Goal: Task Accomplishment & Management: Use online tool/utility

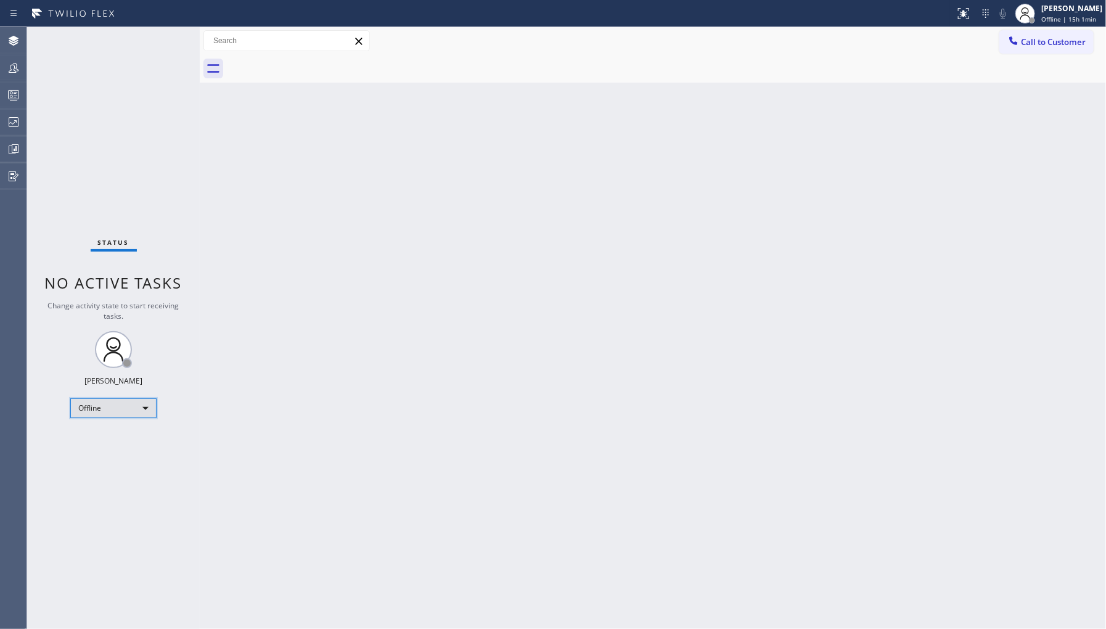
click at [94, 403] on div "Offline" at bounding box center [113, 408] width 86 height 20
click at [144, 450] on li "Unavailable" at bounding box center [113, 455] width 84 height 15
click at [15, 123] on icon at bounding box center [13, 122] width 15 height 15
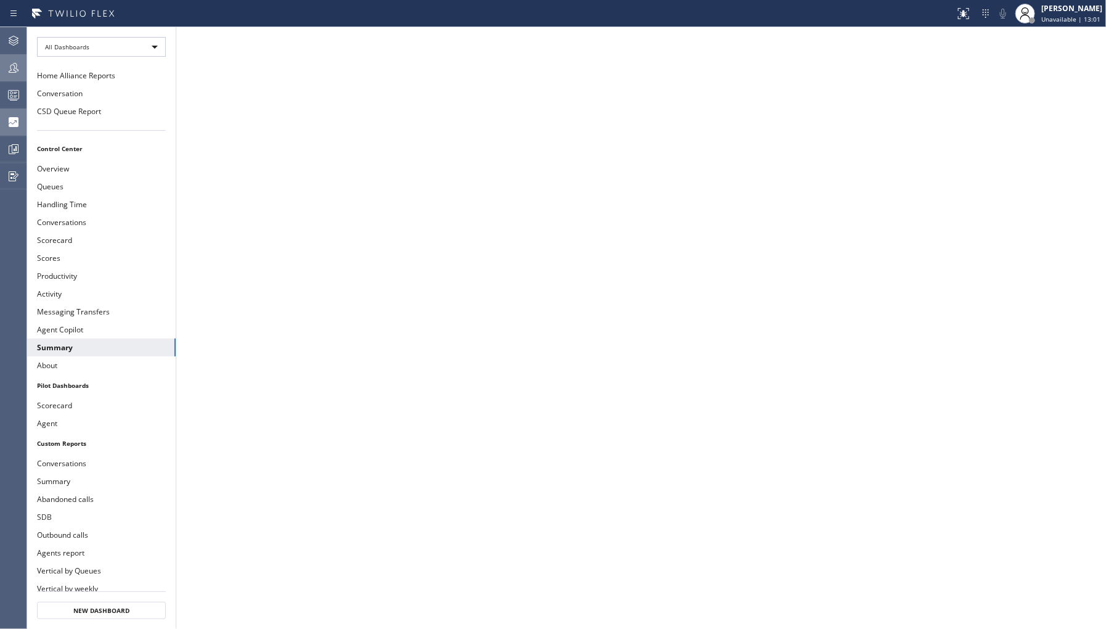
click at [13, 62] on icon at bounding box center [13, 67] width 15 height 15
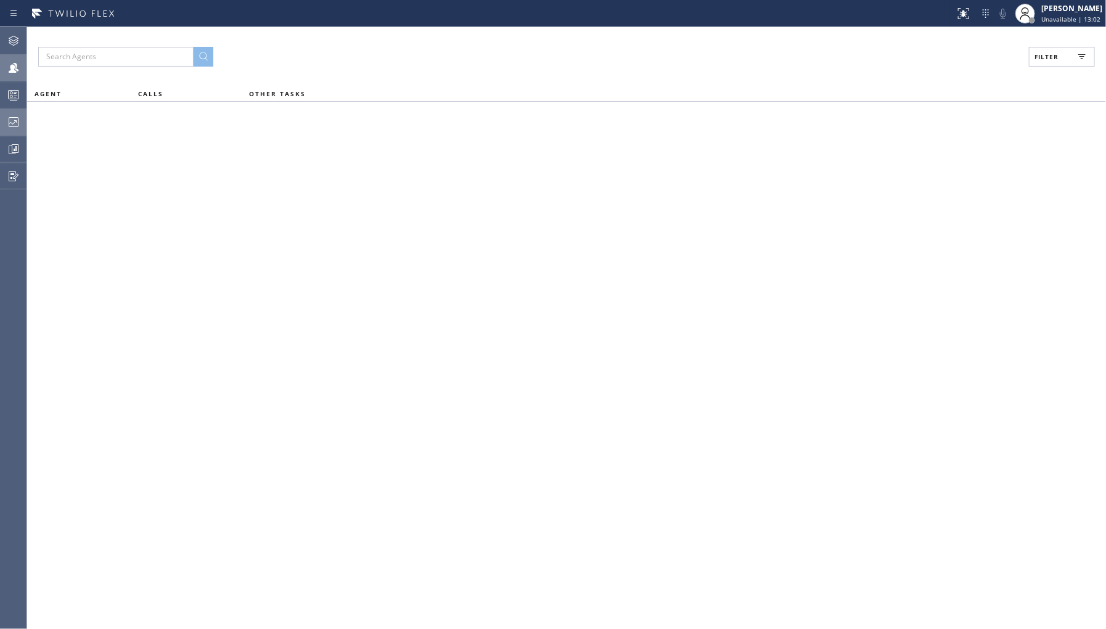
click at [1045, 47] on button "Filter" at bounding box center [1062, 57] width 66 height 20
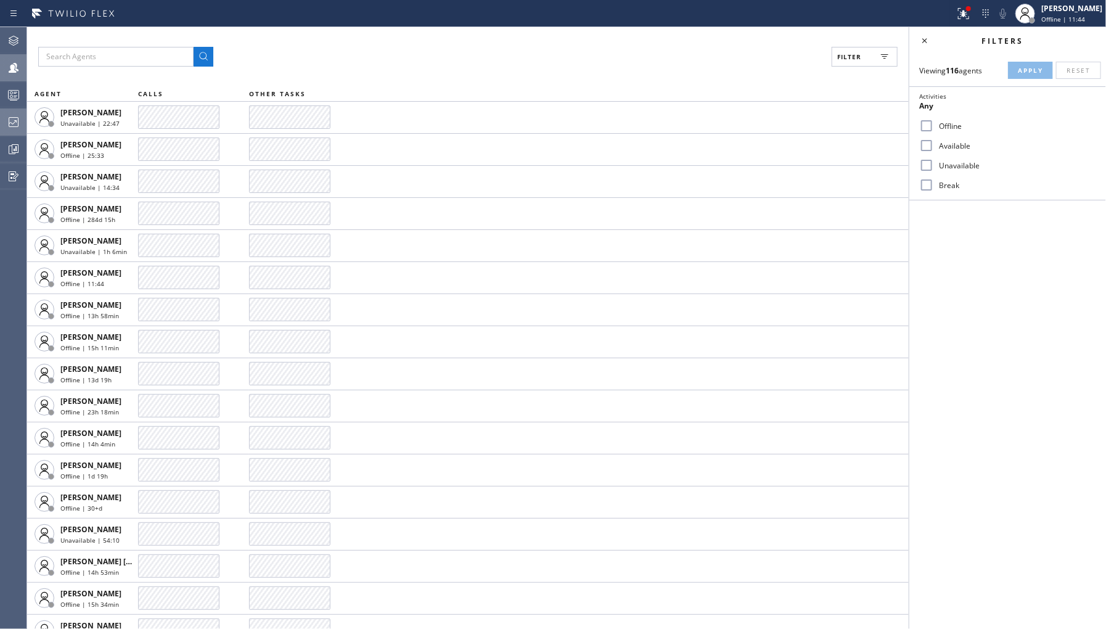
drag, startPoint x: 939, startPoint y: 163, endPoint x: 977, endPoint y: 101, distance: 72.8
click at [940, 163] on label "Unavailable" at bounding box center [1015, 165] width 162 height 10
click at [934, 163] on input "Unavailable" at bounding box center [926, 165] width 15 height 15
checkbox input "true"
click at [1043, 63] on button "Apply" at bounding box center [1030, 70] width 45 height 17
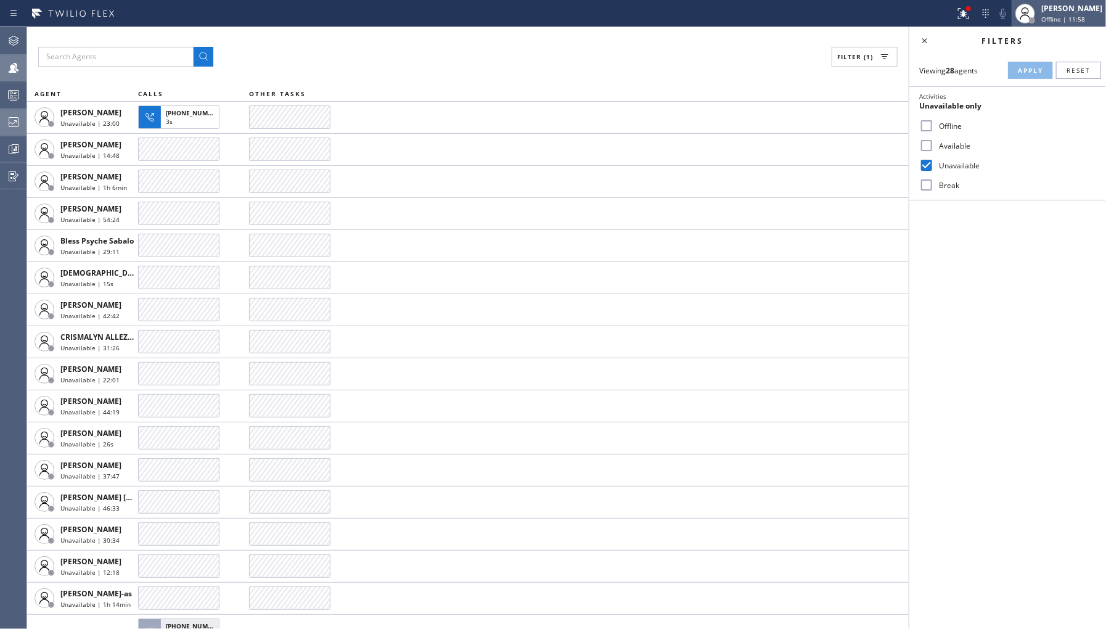
click at [1051, 16] on span "Offline | 11:58" at bounding box center [1063, 19] width 44 height 9
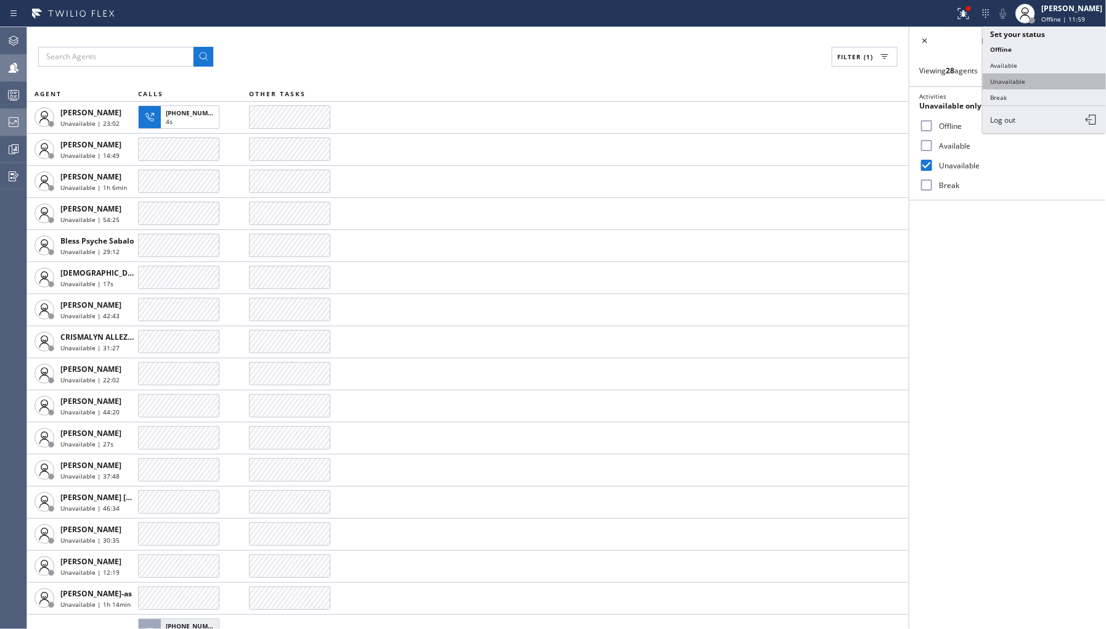
click at [1038, 82] on button "Unavailable" at bounding box center [1044, 81] width 123 height 16
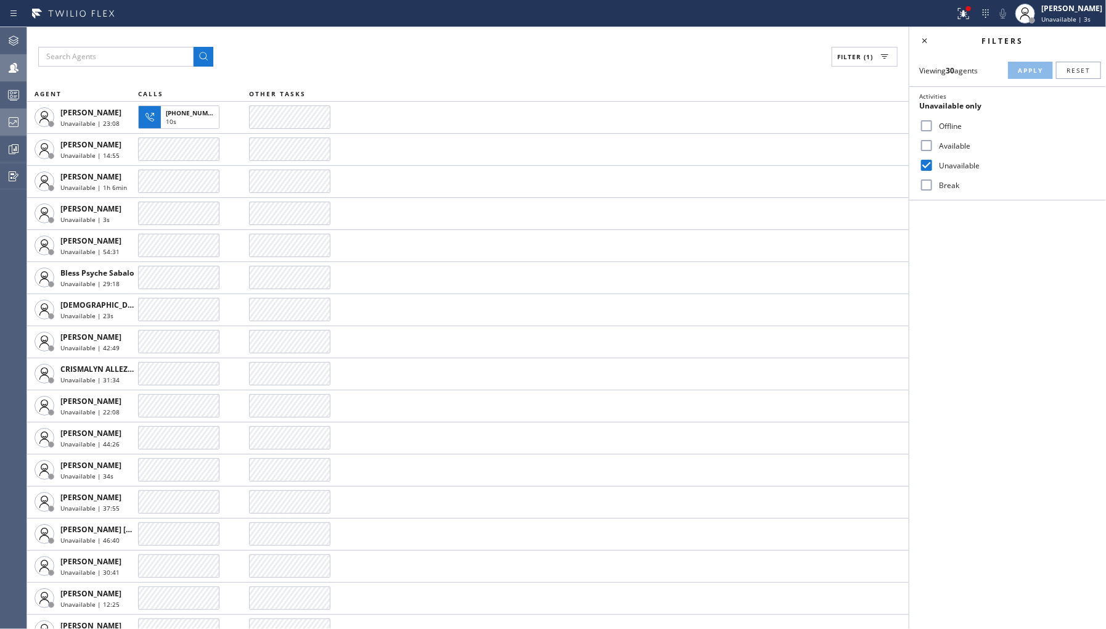
click at [926, 128] on input "Offline" at bounding box center [926, 125] width 15 height 15
checkbox input "true"
click at [922, 163] on input "Unavailable" at bounding box center [926, 165] width 15 height 15
click at [1037, 57] on div "Viewing 30 agents Apply Reset Activities Offline only Offline Available Unavail…" at bounding box center [1008, 127] width 197 height 146
click at [1025, 71] on span "Apply" at bounding box center [1030, 70] width 25 height 9
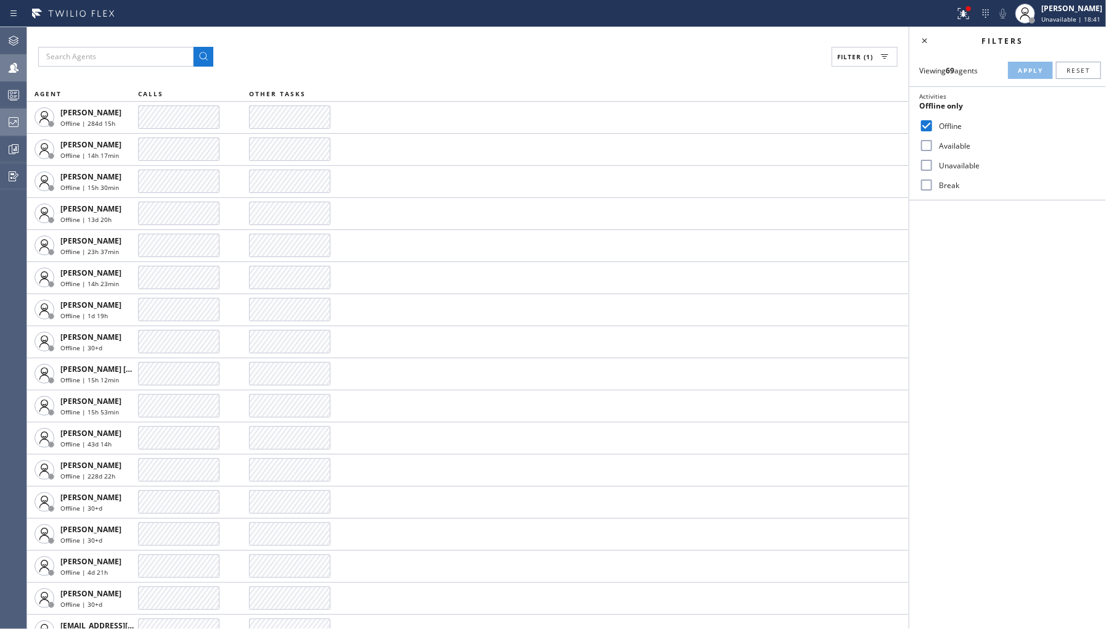
drag, startPoint x: 945, startPoint y: 165, endPoint x: 951, endPoint y: 128, distance: 36.9
click at [945, 164] on label "Unavailable" at bounding box center [1015, 165] width 162 height 10
click at [934, 164] on input "Unavailable" at bounding box center [926, 165] width 15 height 15
checkbox input "true"
click at [951, 121] on label "Offline" at bounding box center [1015, 126] width 162 height 10
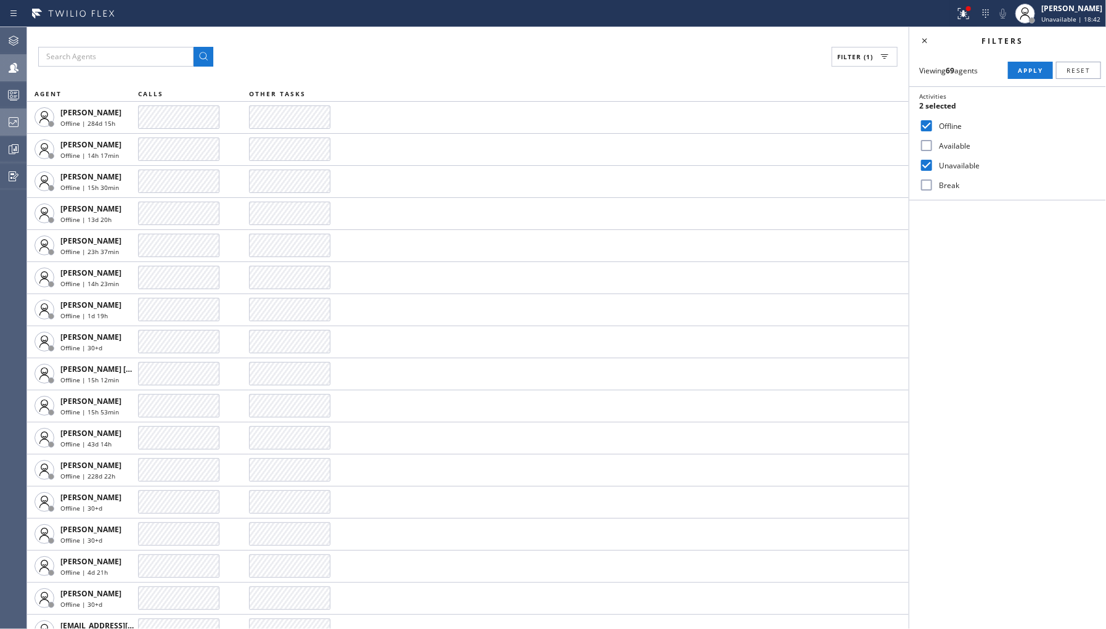
click at [934, 121] on input "Offline" at bounding box center [926, 125] width 15 height 15
checkbox input "false"
click at [1021, 68] on span "Apply" at bounding box center [1030, 70] width 25 height 9
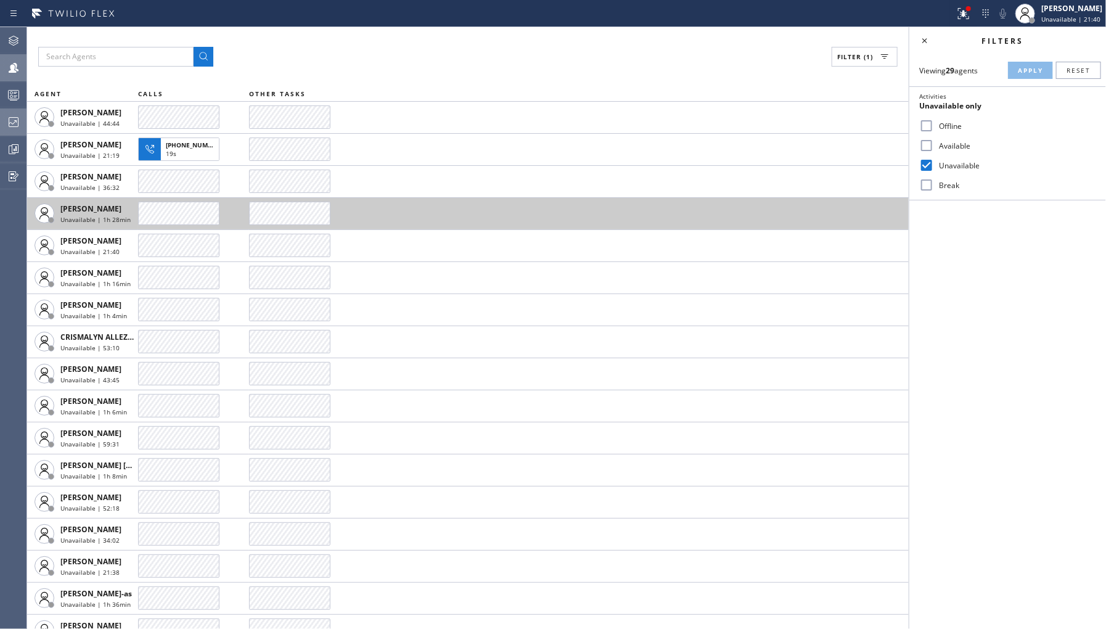
click at [192, 149] on div "19s" at bounding box center [190, 154] width 48 height 11
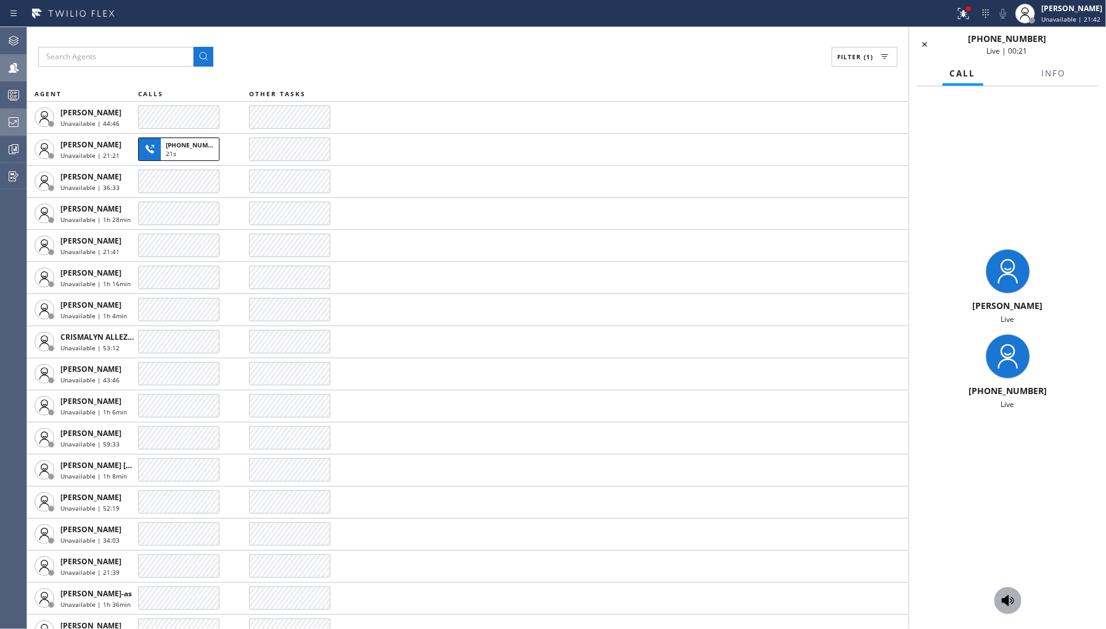
click at [1007, 605] on icon at bounding box center [1008, 600] width 12 height 11
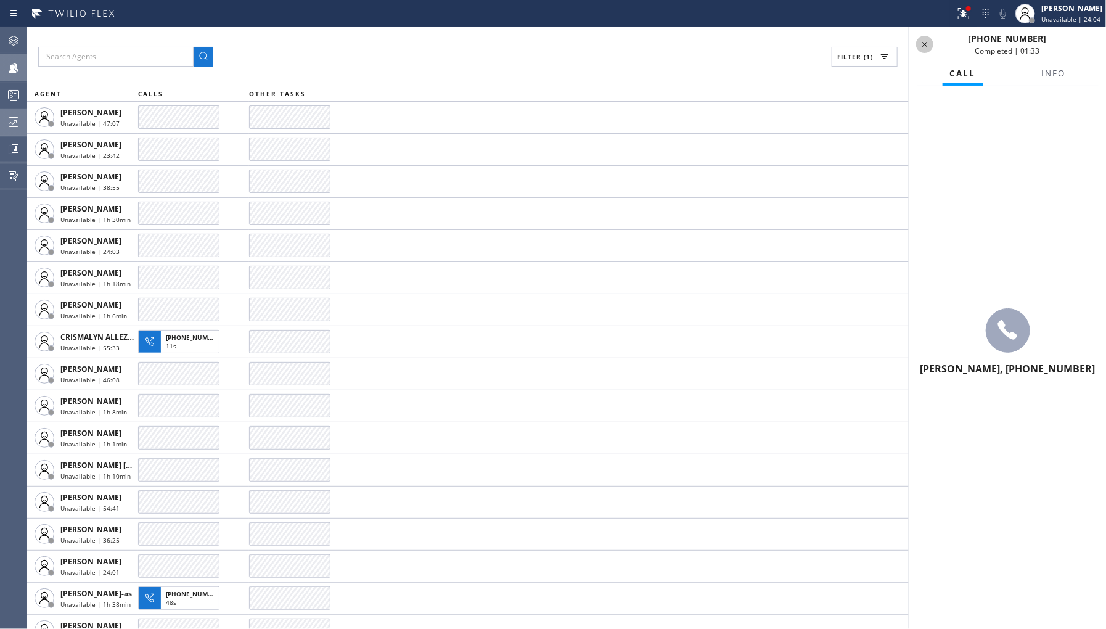
click at [927, 52] on button at bounding box center [924, 44] width 17 height 17
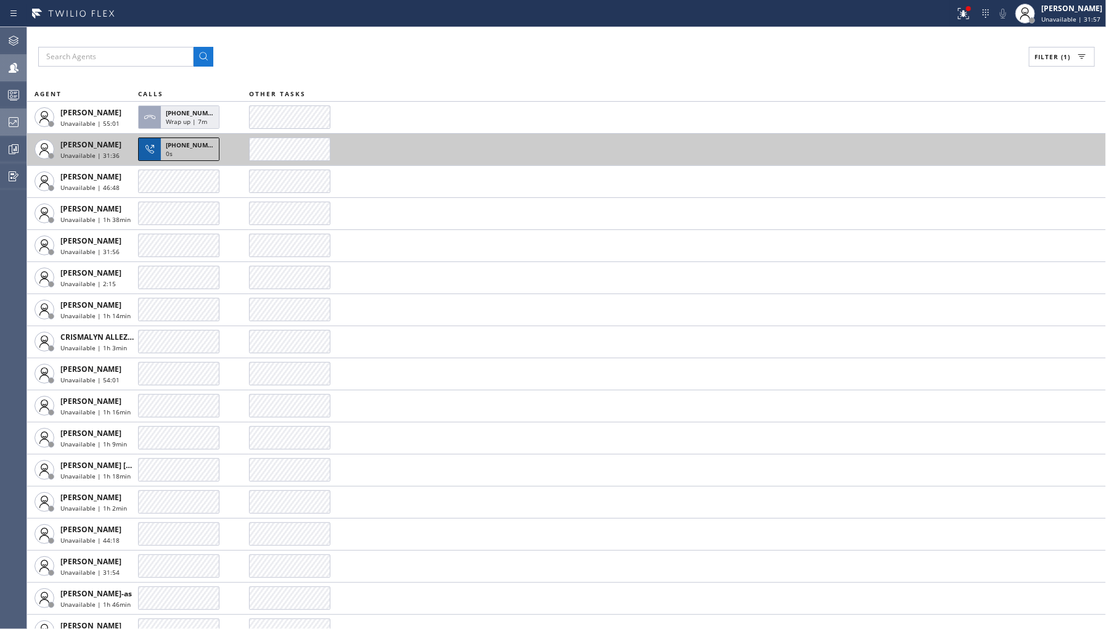
click at [195, 156] on div "0s" at bounding box center [190, 154] width 48 height 11
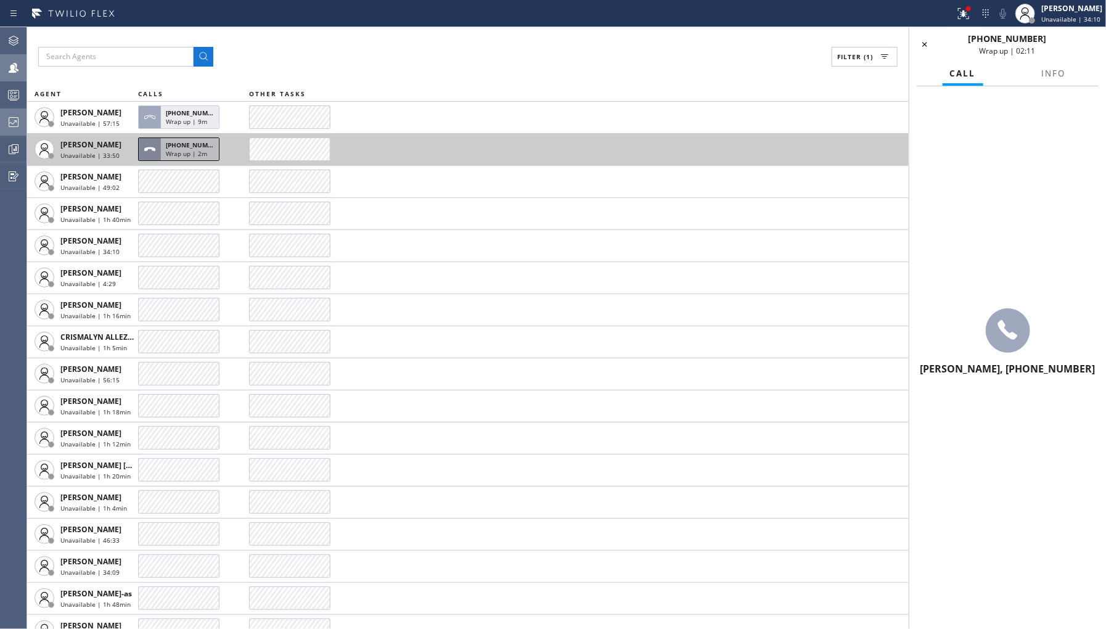
click at [187, 156] on span "Wrap up | 2m" at bounding box center [186, 153] width 41 height 9
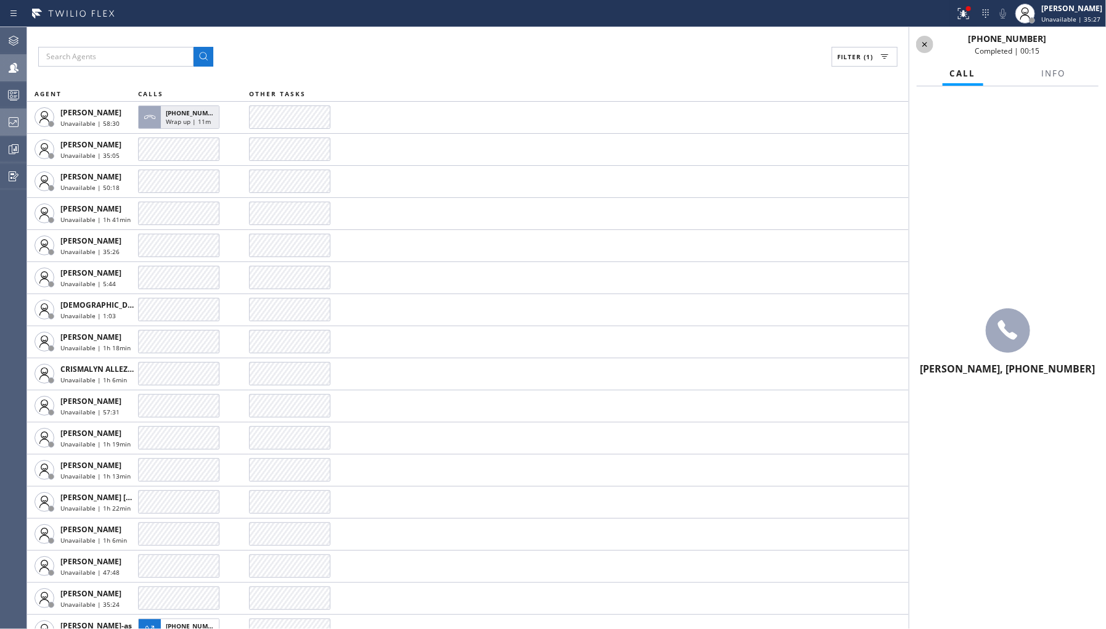
click at [922, 46] on icon at bounding box center [925, 44] width 15 height 15
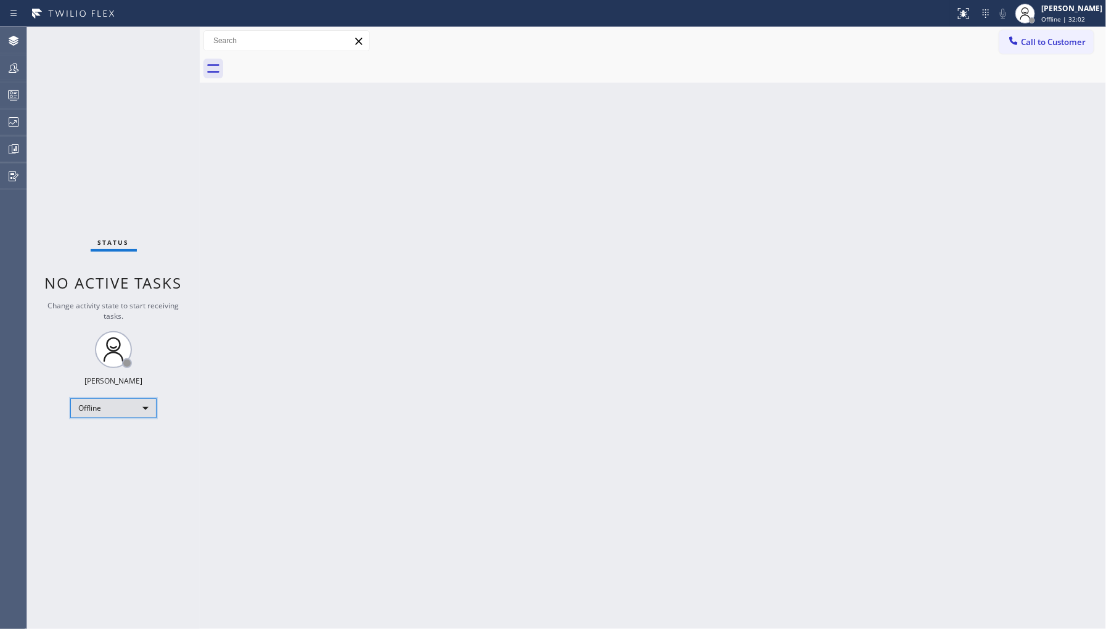
click at [134, 398] on div "Offline" at bounding box center [113, 408] width 86 height 20
click at [133, 446] on li "Available" at bounding box center [113, 440] width 84 height 15
click at [131, 411] on div "Offline" at bounding box center [113, 408] width 86 height 20
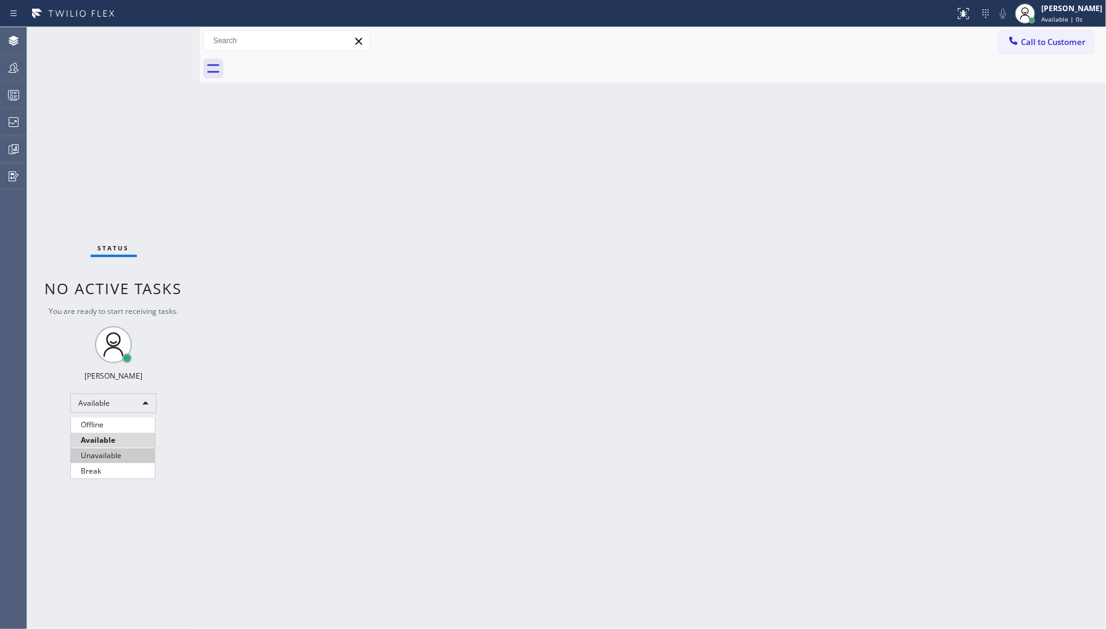
click at [114, 459] on li "Unavailable" at bounding box center [113, 455] width 84 height 15
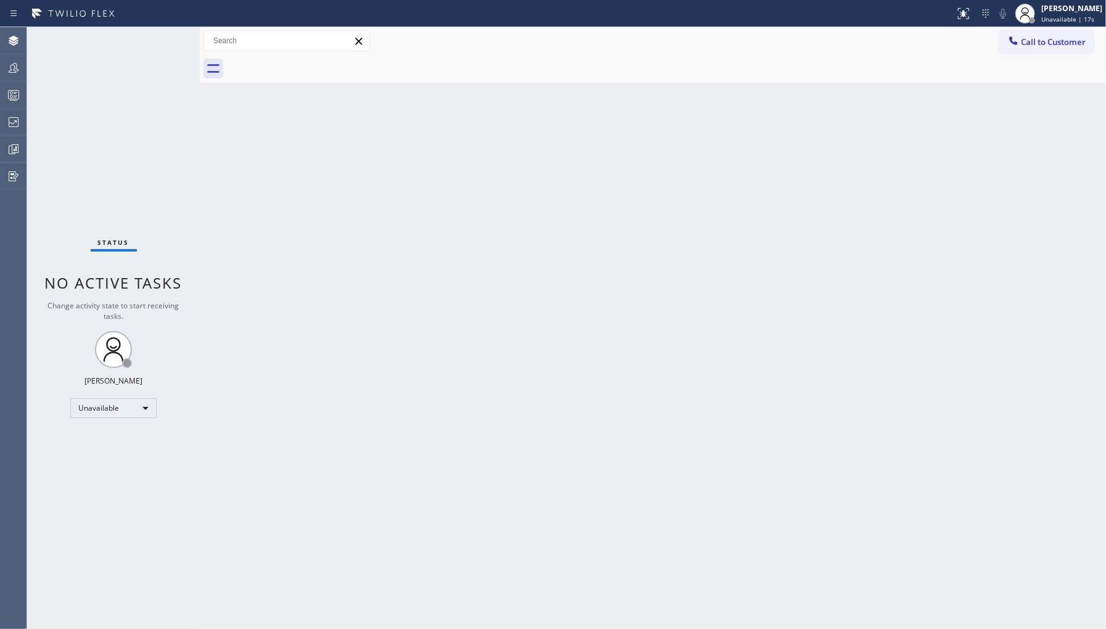
click at [22, 117] on div at bounding box center [13, 122] width 27 height 15
